Goal: Information Seeking & Learning: Learn about a topic

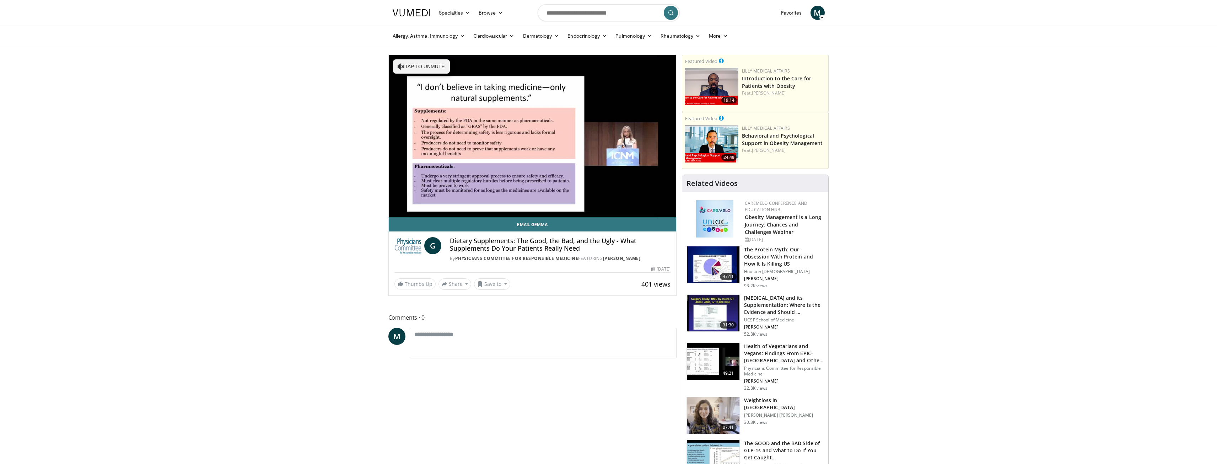
click at [405, 240] on img at bounding box center [407, 245] width 27 height 17
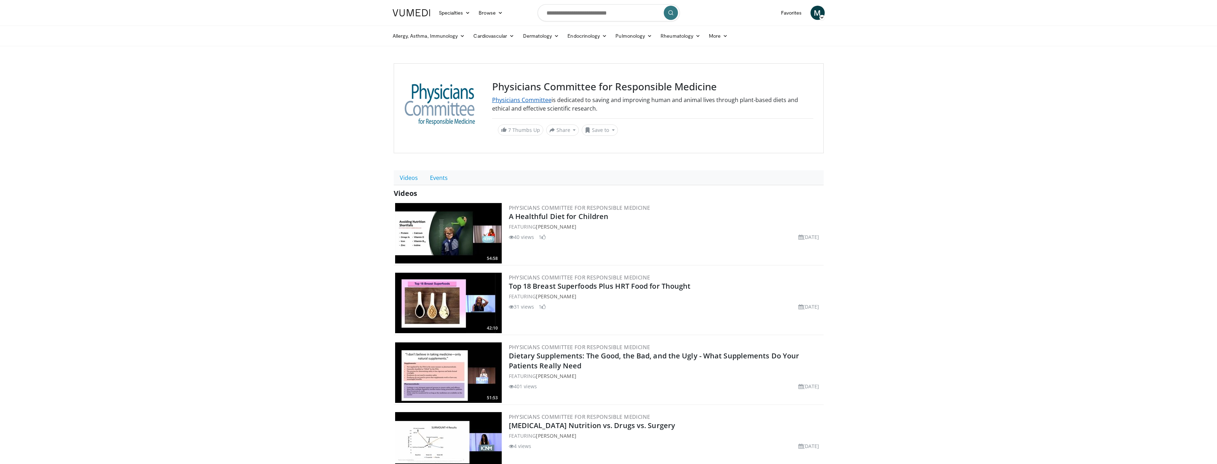
click at [519, 97] on link "Physicians Committee" at bounding box center [521, 100] width 59 height 8
click at [452, 92] on div at bounding box center [444, 108] width 80 height 55
click at [520, 101] on link "Physicians Committee" at bounding box center [521, 100] width 59 height 8
